Goal: Navigation & Orientation: Find specific page/section

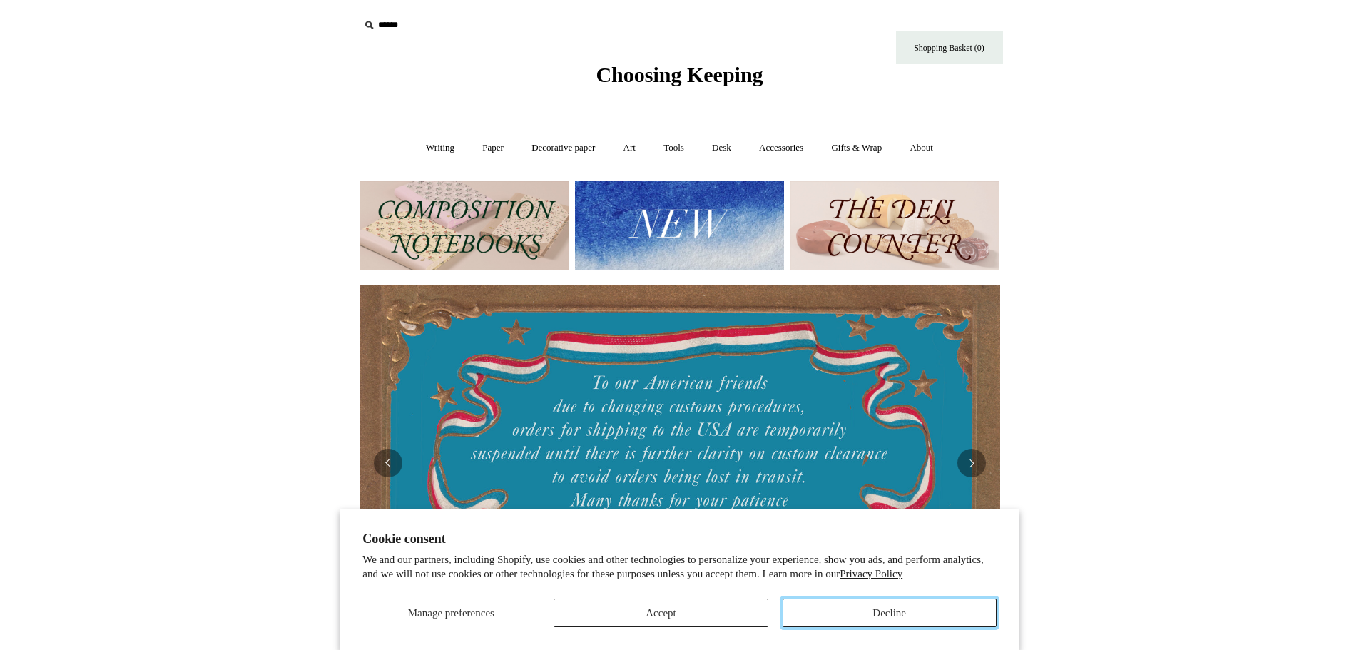
click at [837, 603] on button "Decline" at bounding box center [889, 612] width 214 height 29
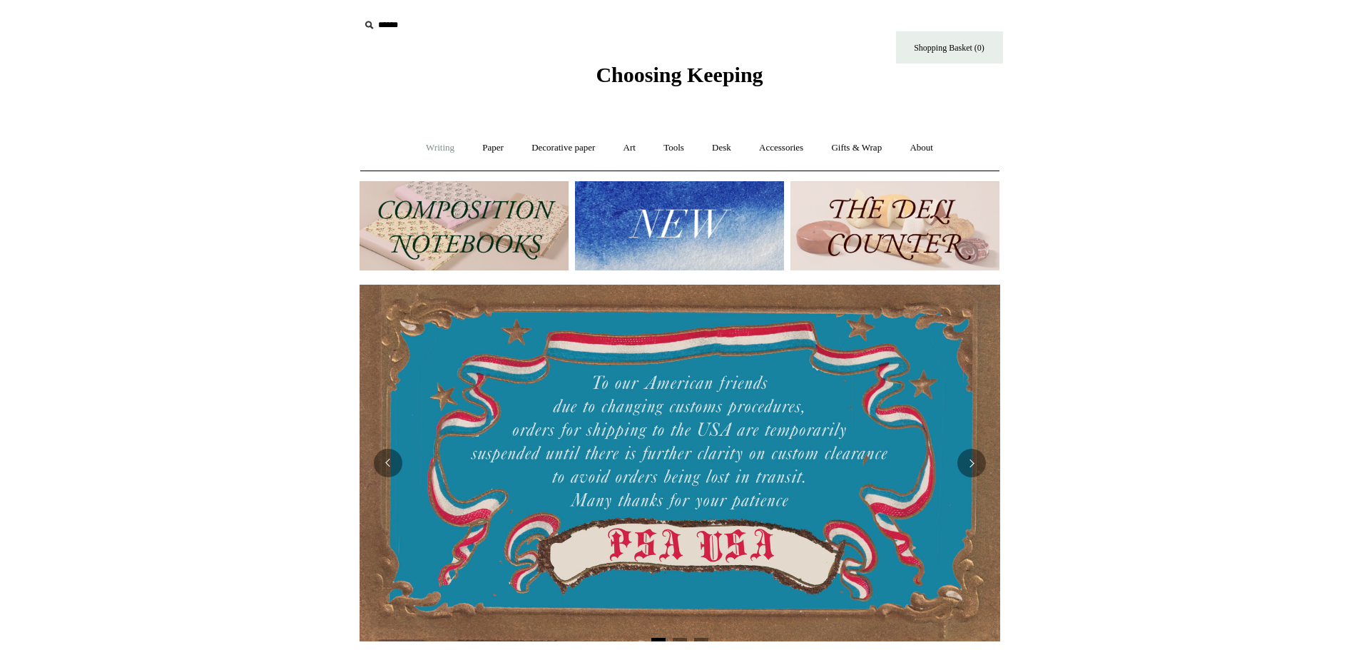
click at [437, 149] on link "Writing +" at bounding box center [440, 148] width 54 height 38
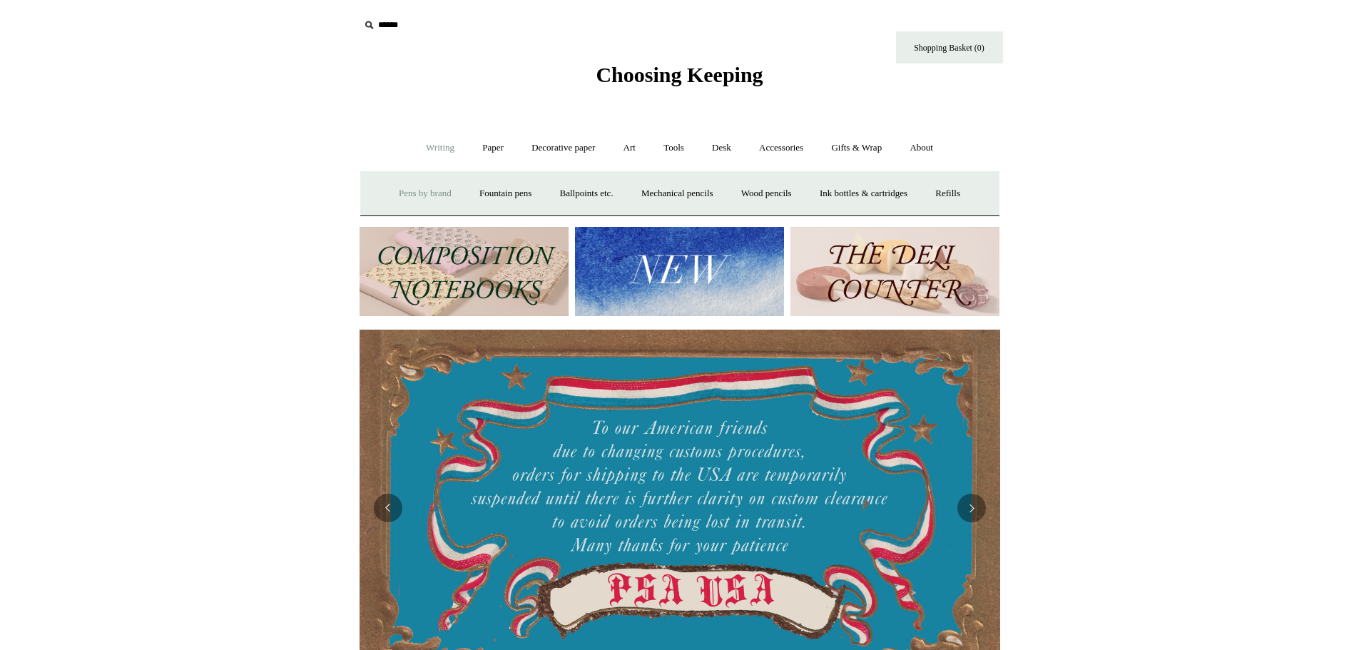
click at [416, 190] on link "Pens by brand +" at bounding box center [425, 194] width 78 height 38
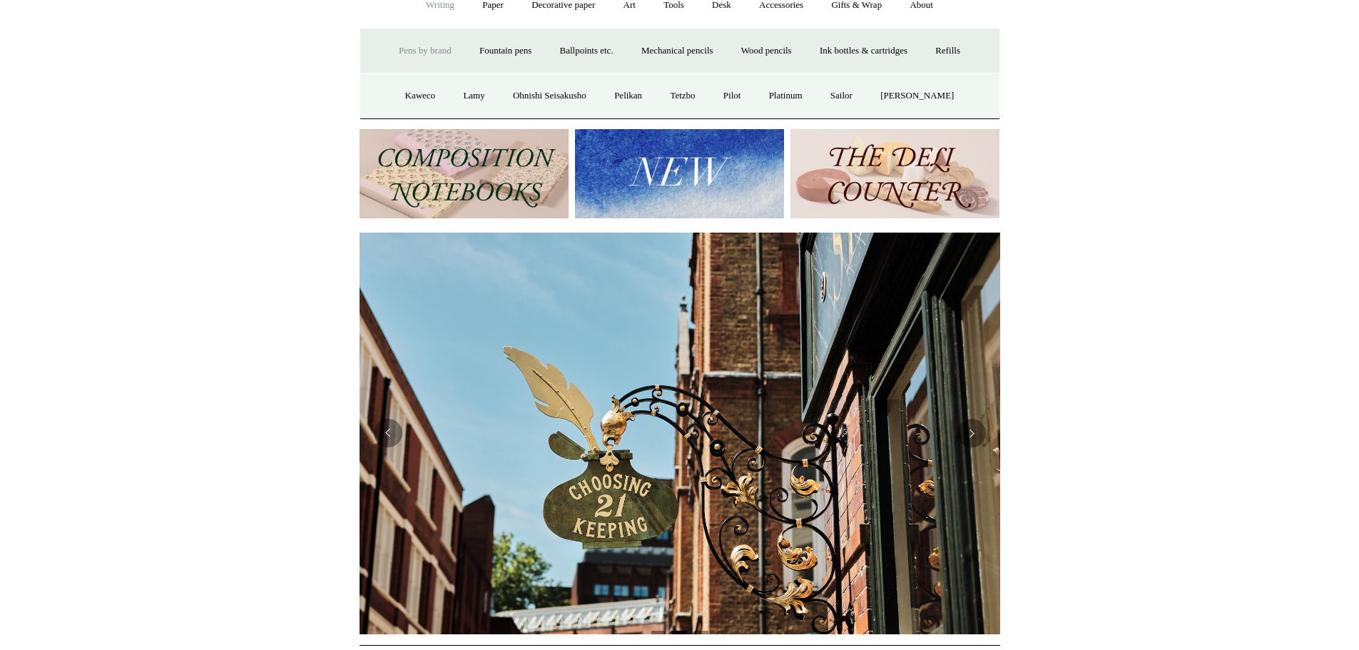
scroll to position [214, 0]
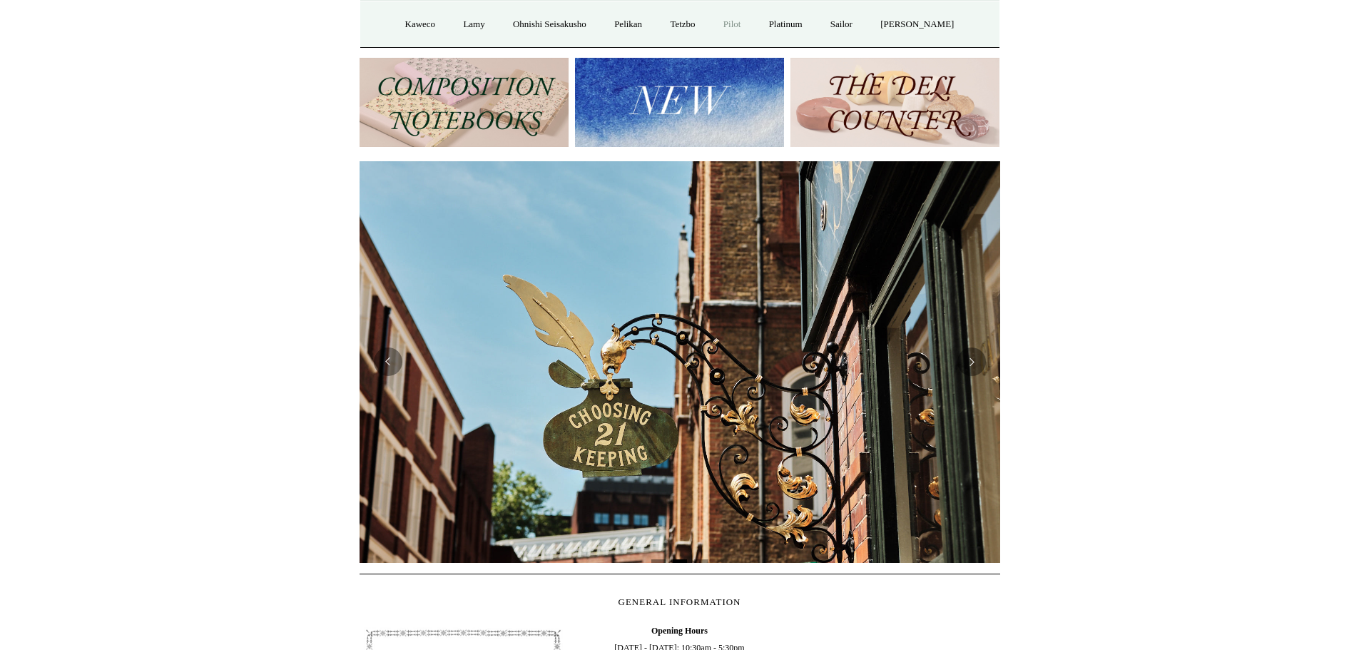
click at [732, 26] on link "Pilot" at bounding box center [732, 25] width 44 height 38
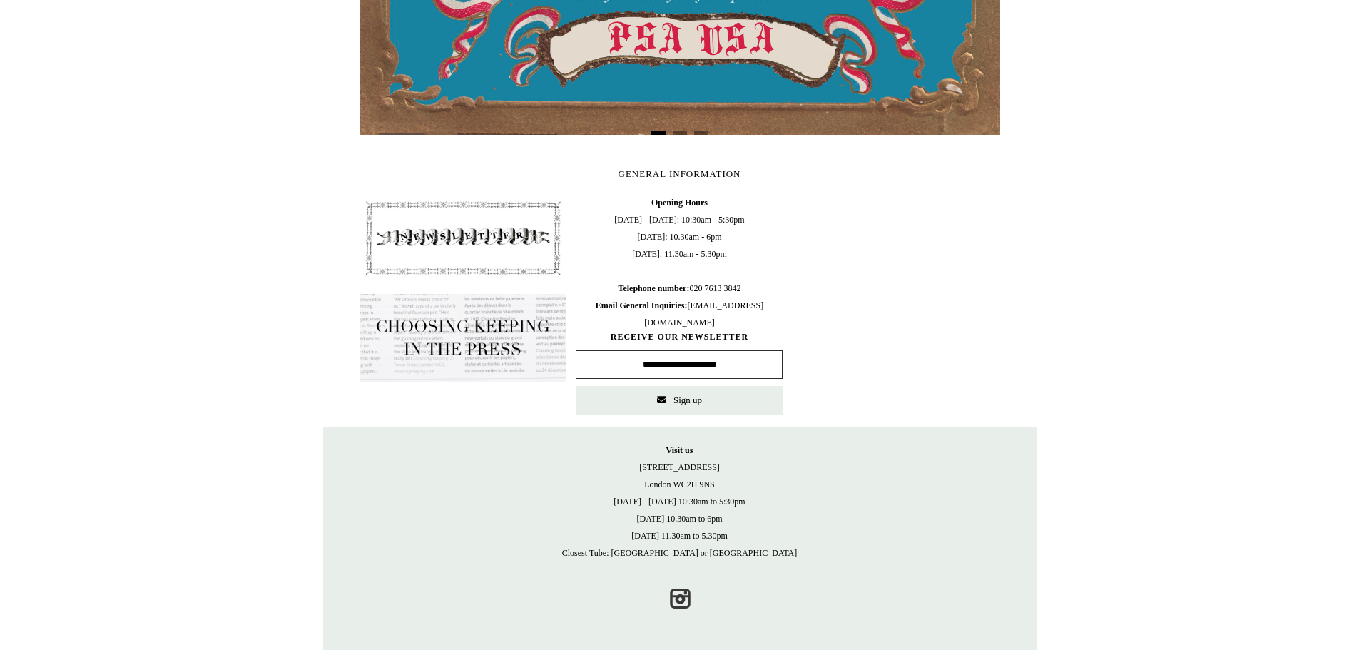
scroll to position [597, 0]
drag, startPoint x: 649, startPoint y: 466, endPoint x: 709, endPoint y: 464, distance: 59.9
click at [709, 464] on p "Visit [GEOGRAPHIC_DATA][STREET_ADDRESS] [DATE] - [DATE] 10:30am to 5:30pm [DATE…" at bounding box center [679, 501] width 685 height 120
copy p "[STREET_ADDRESS]"
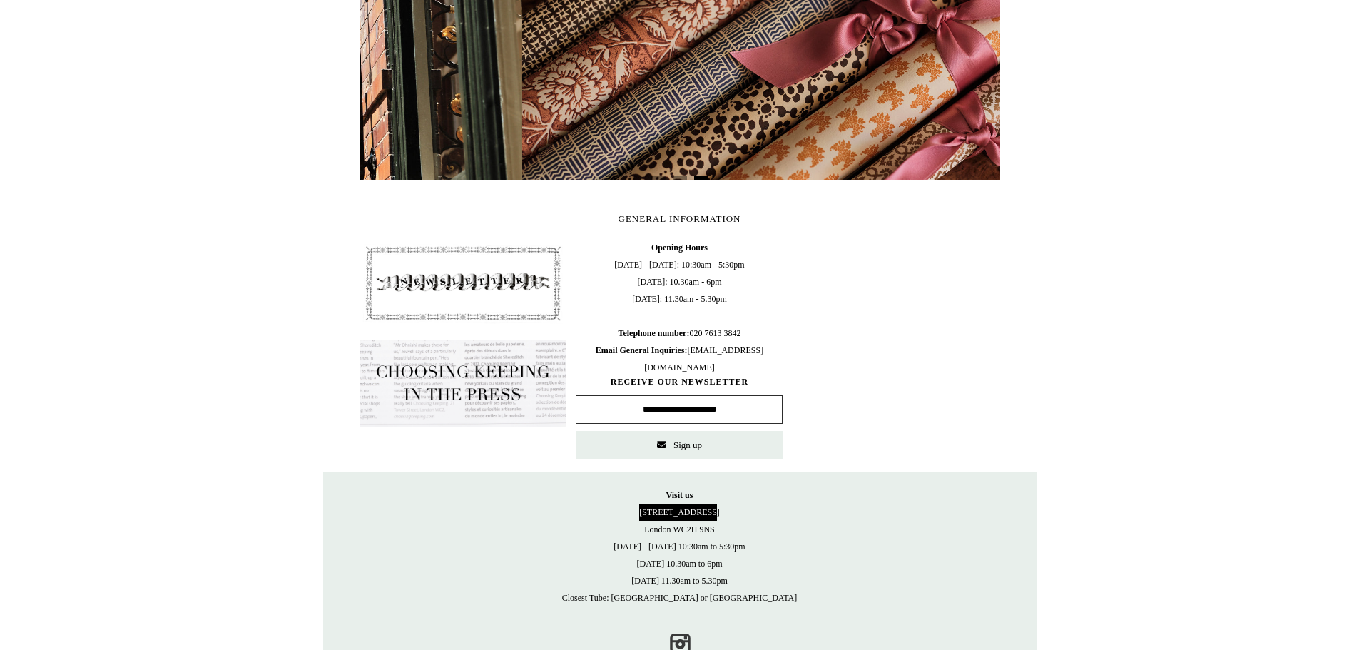
scroll to position [0, 1281]
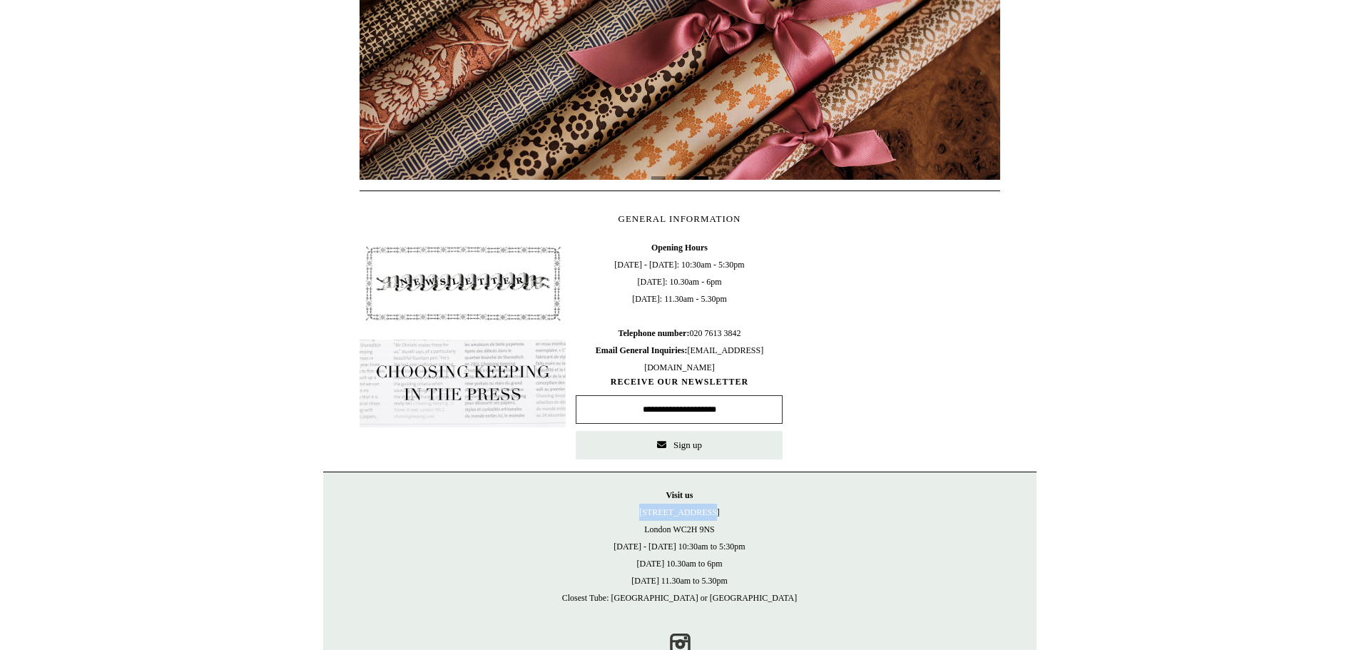
drag, startPoint x: 640, startPoint y: 527, endPoint x: 715, endPoint y: 521, distance: 74.4
click at [715, 521] on p "Visit [GEOGRAPHIC_DATA][STREET_ADDRESS] [DATE] - [DATE] 10:30am to 5:30pm [DATE…" at bounding box center [679, 546] width 685 height 120
copy p "London WC2H 9NS"
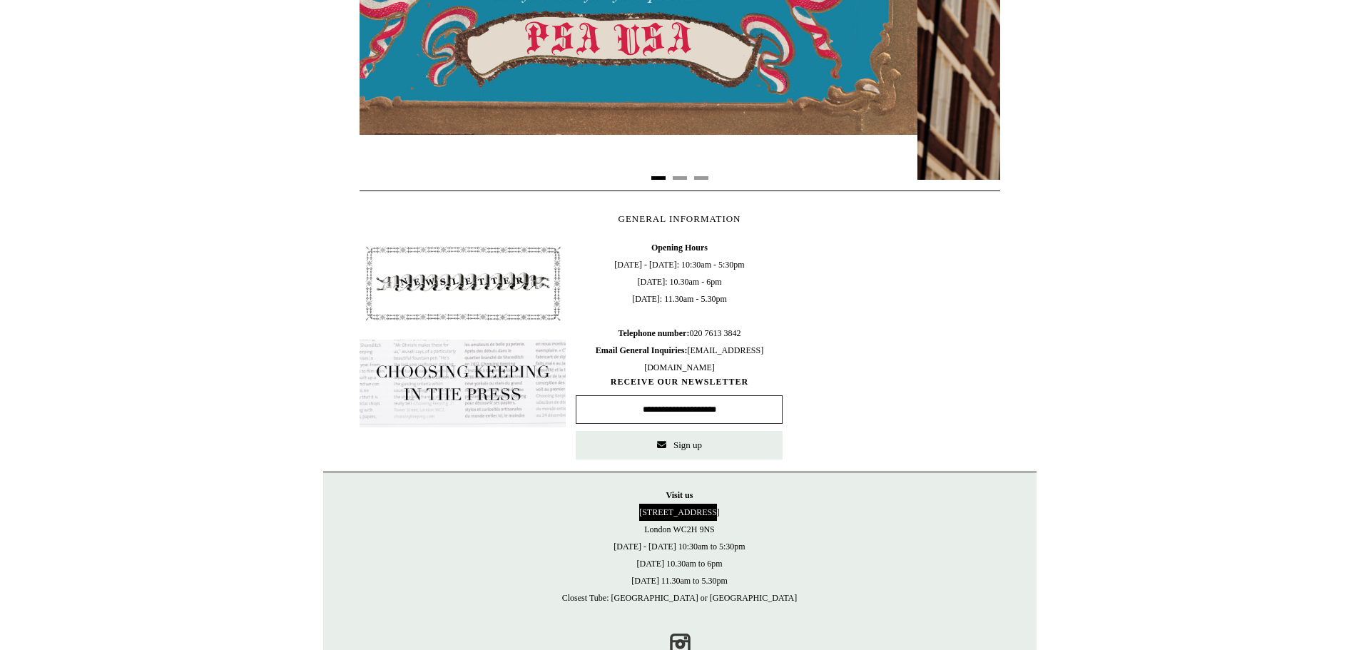
scroll to position [0, 0]
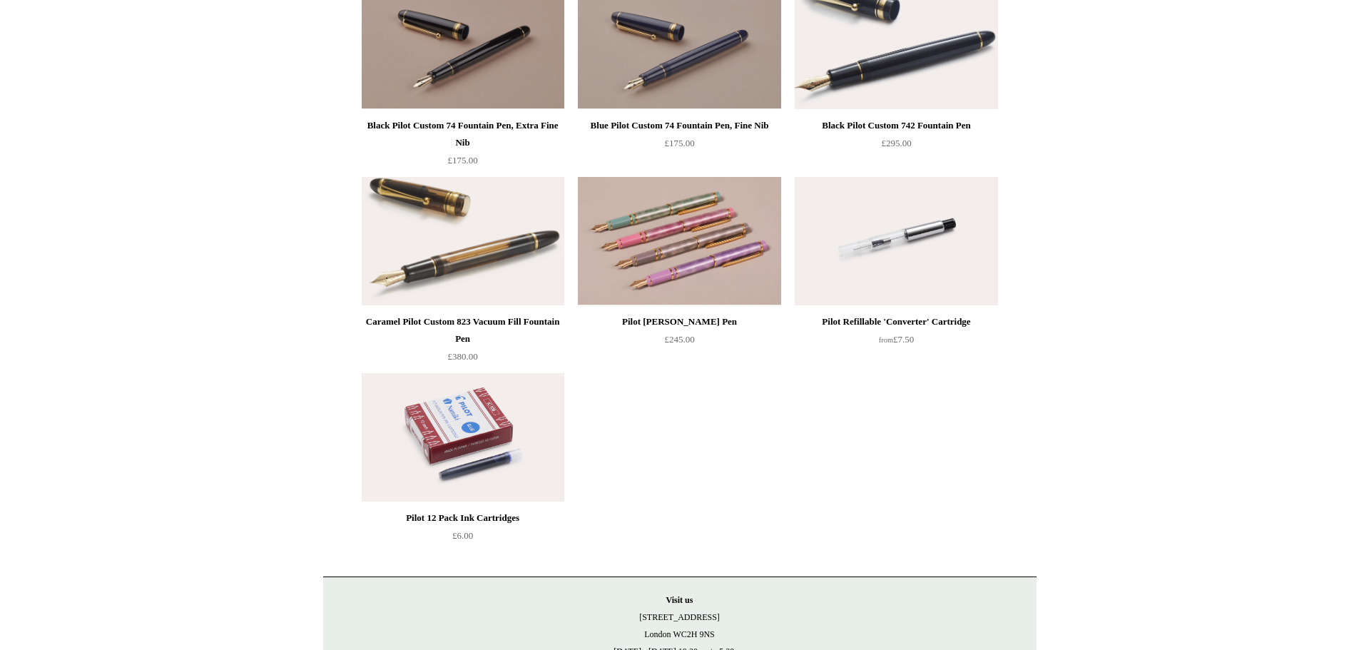
scroll to position [642, 0]
